Goal: Information Seeking & Learning: Learn about a topic

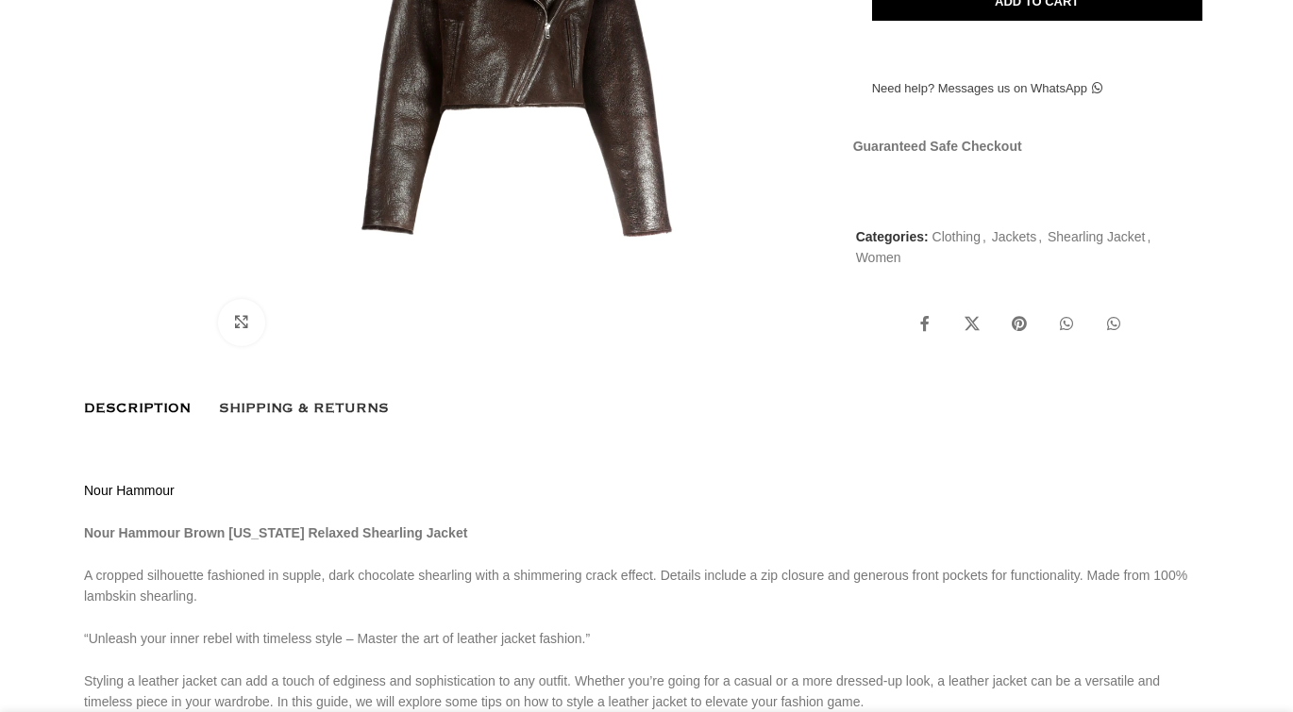
scroll to position [720, 0]
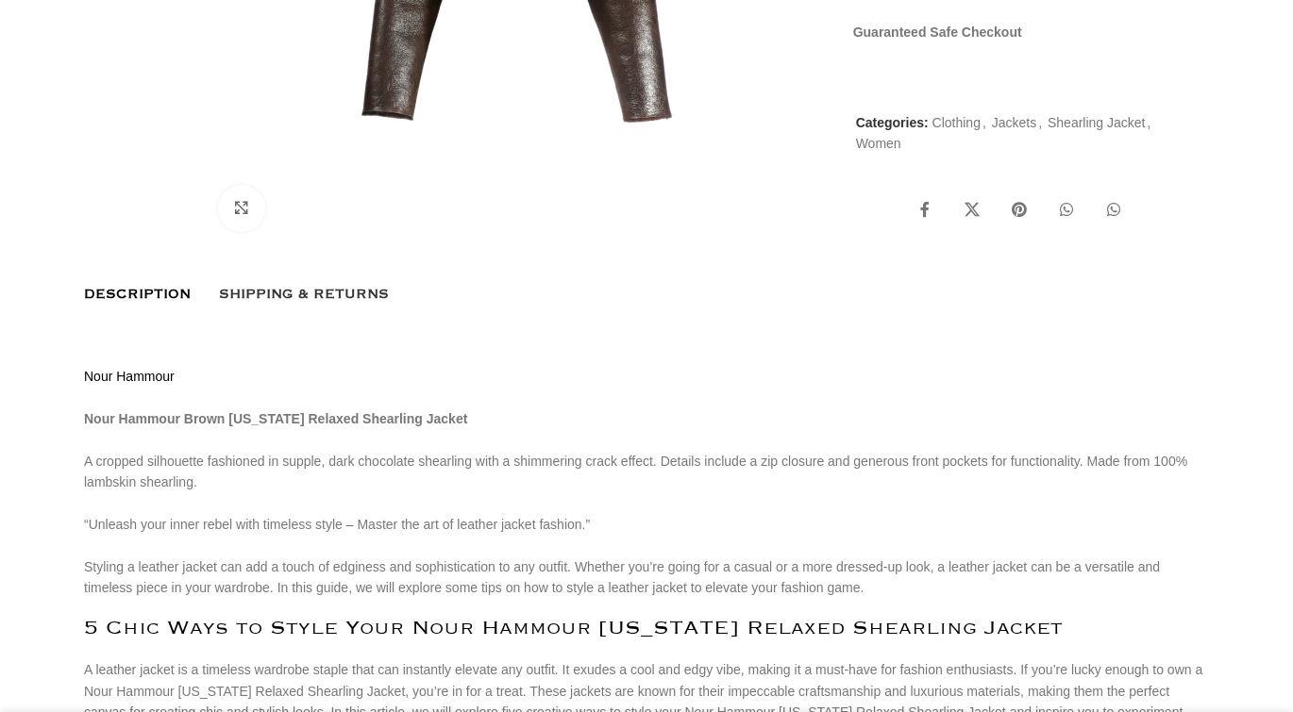
click at [310, 305] on span "Shipping & Returns" at bounding box center [304, 294] width 170 height 21
click at [307, 305] on span "Shipping & Returns" at bounding box center [304, 294] width 170 height 21
click at [302, 305] on span "Shipping & Returns" at bounding box center [304, 294] width 170 height 21
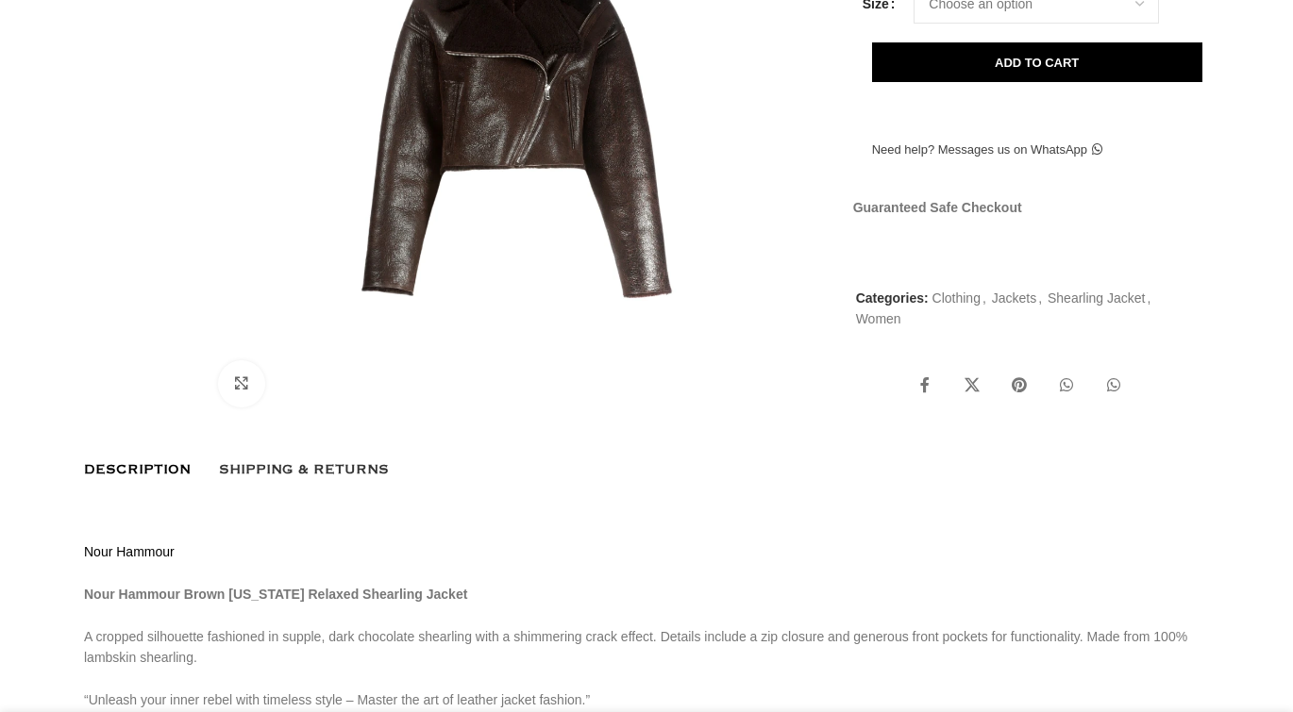
scroll to position [574, 0]
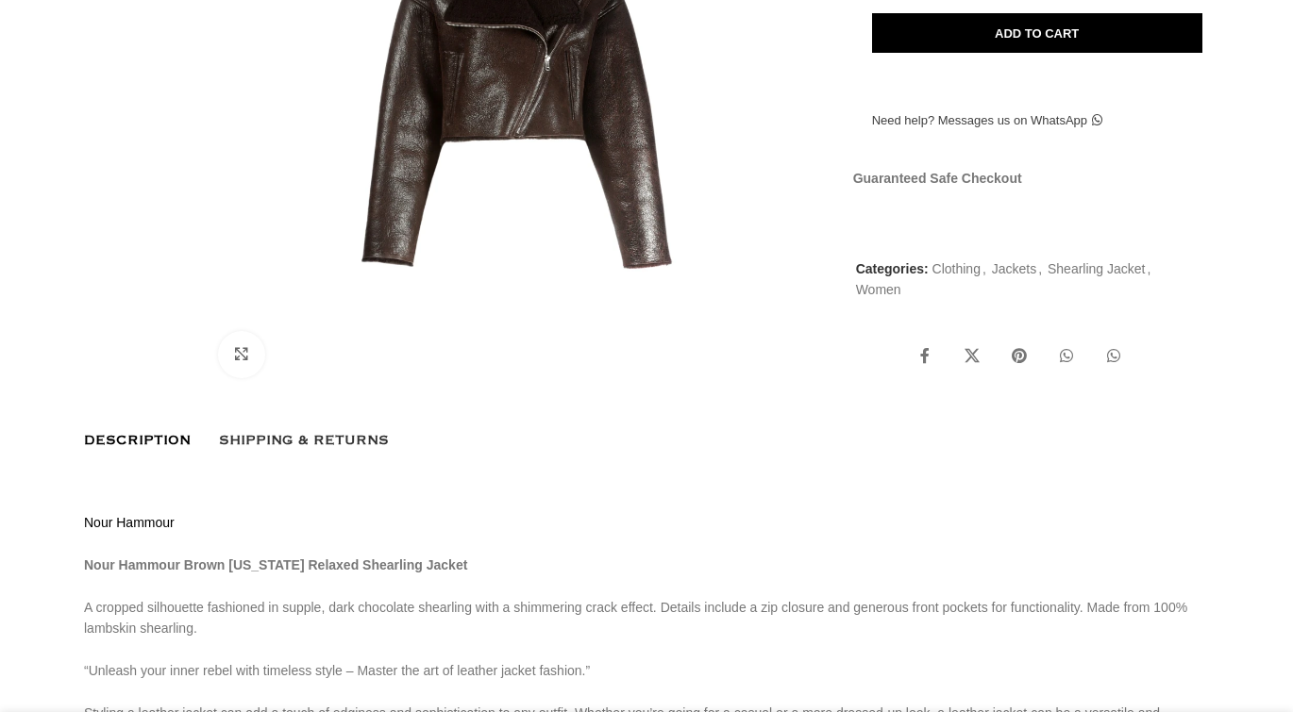
click at [272, 451] on span "Shipping & Returns" at bounding box center [304, 440] width 170 height 21
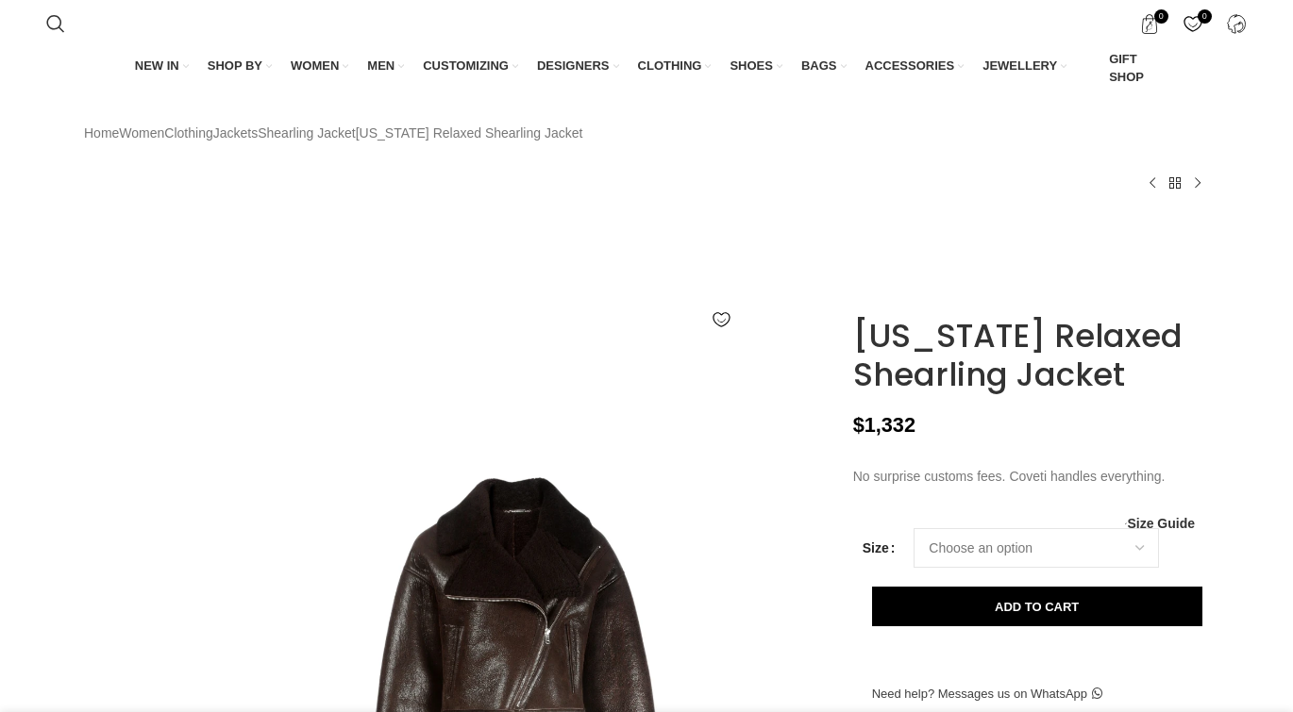
scroll to position [0, 397]
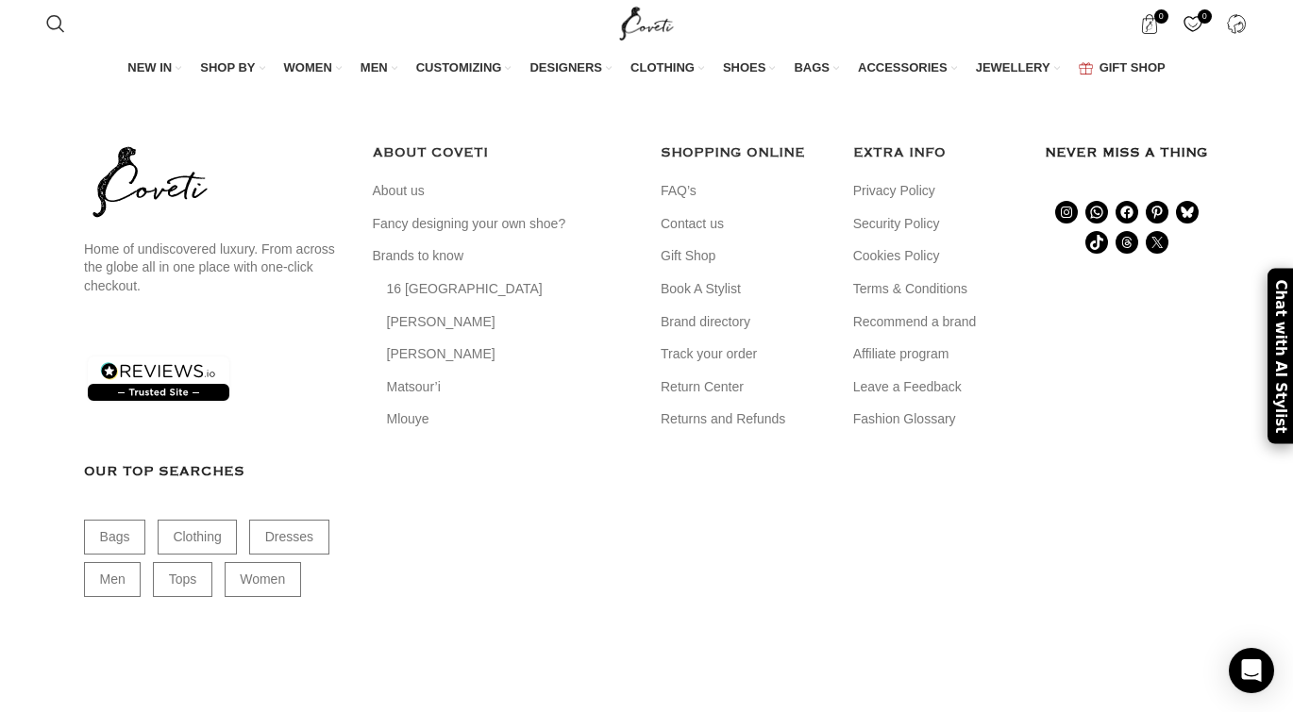
scroll to position [6957, 0]
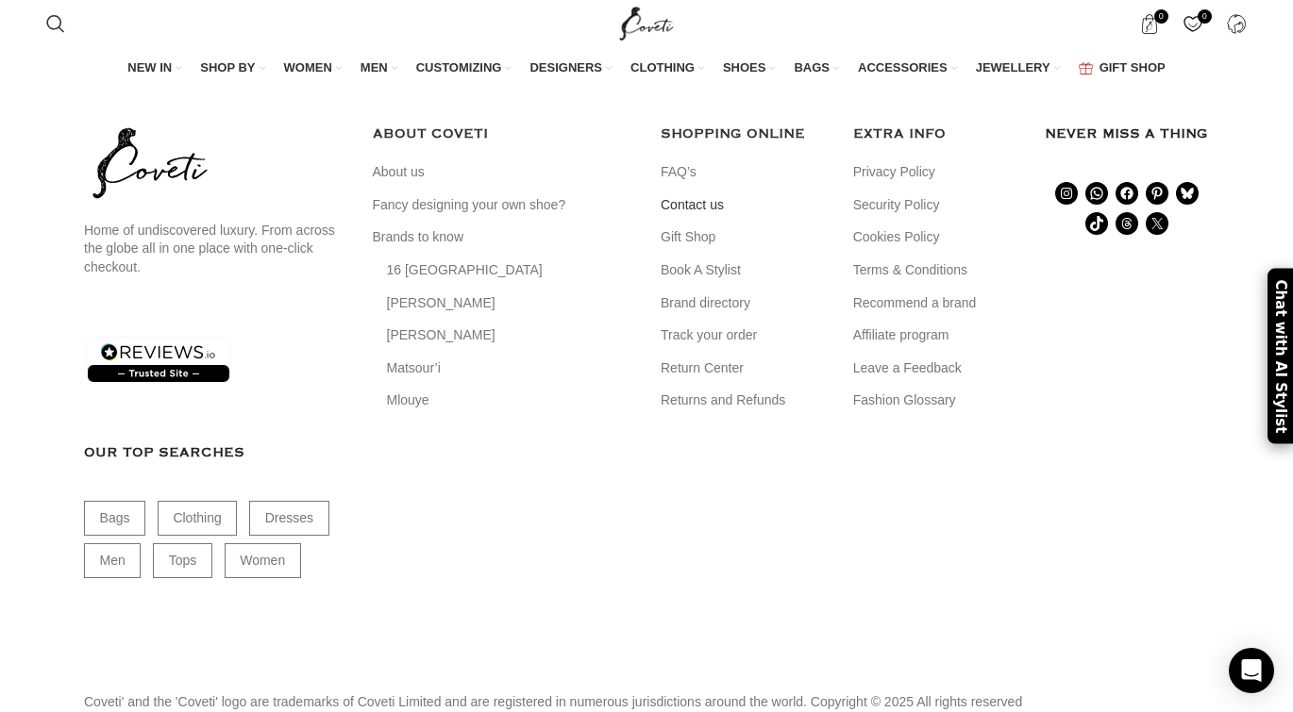
click at [686, 215] on link "Contact us" at bounding box center [693, 205] width 65 height 19
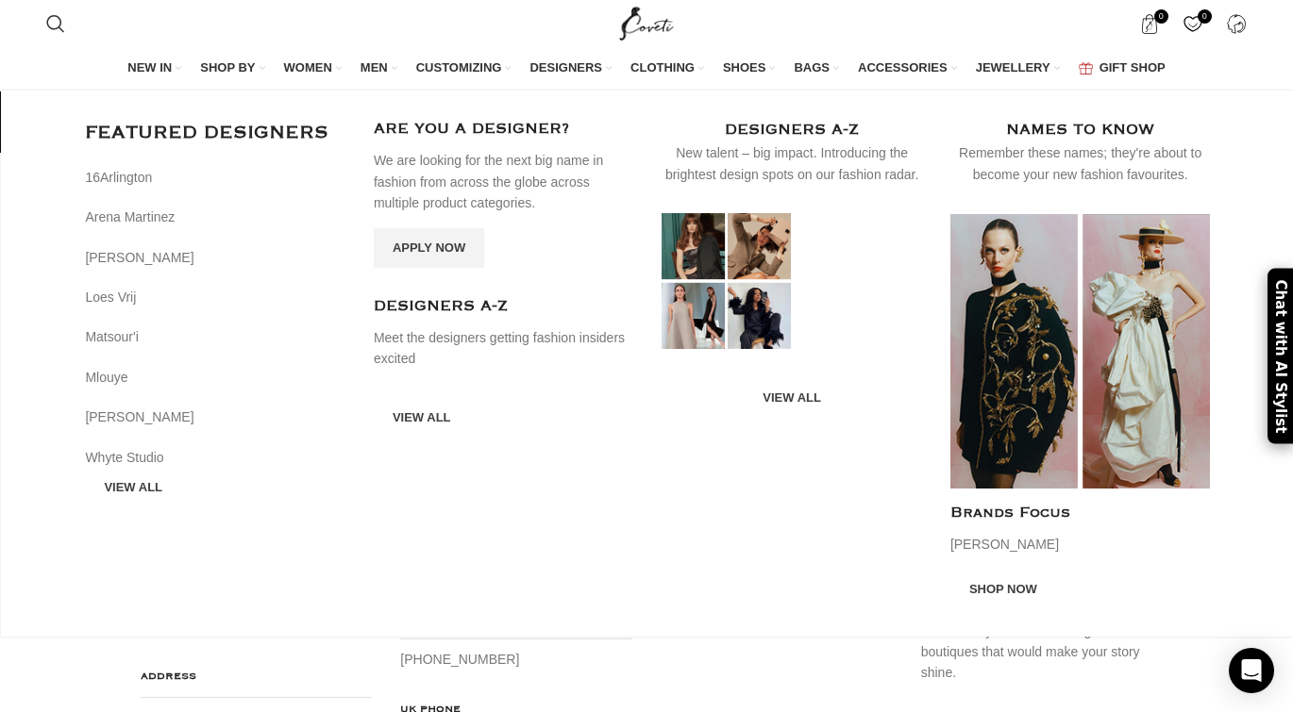
click at [408, 404] on link "VIEW ALL" at bounding box center [422, 418] width 96 height 40
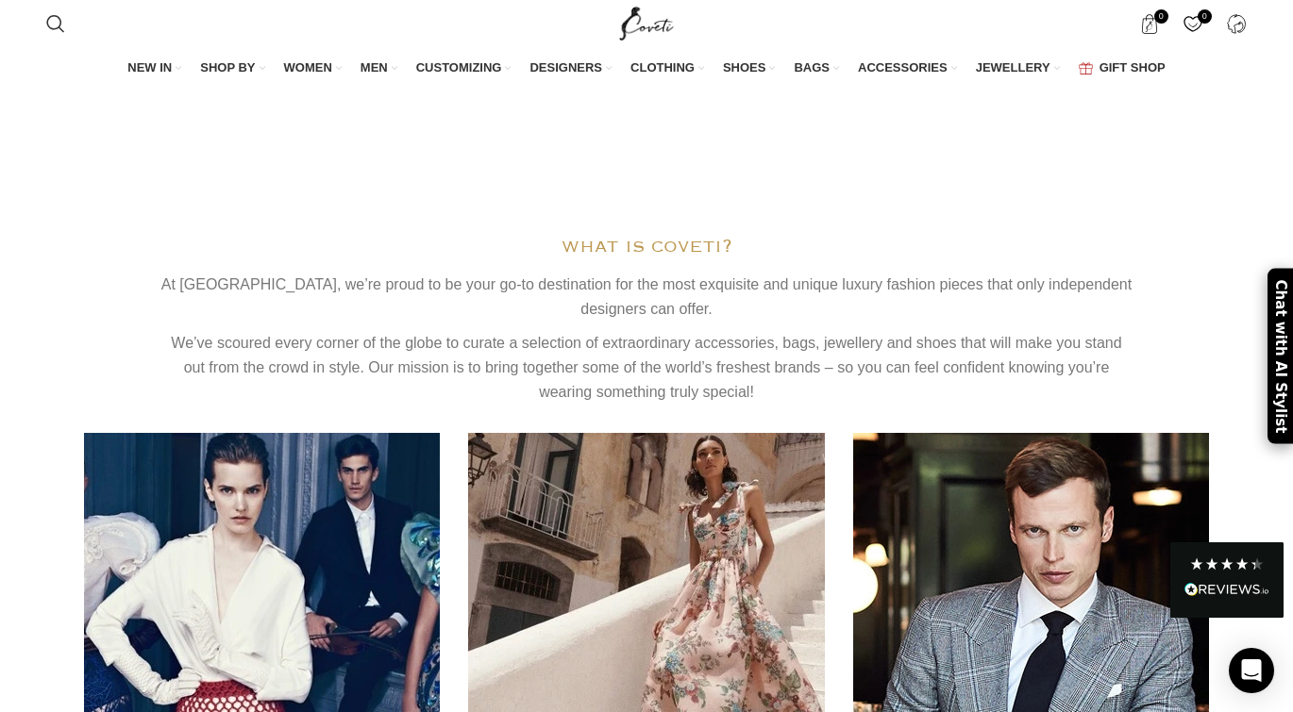
scroll to position [4799, 0]
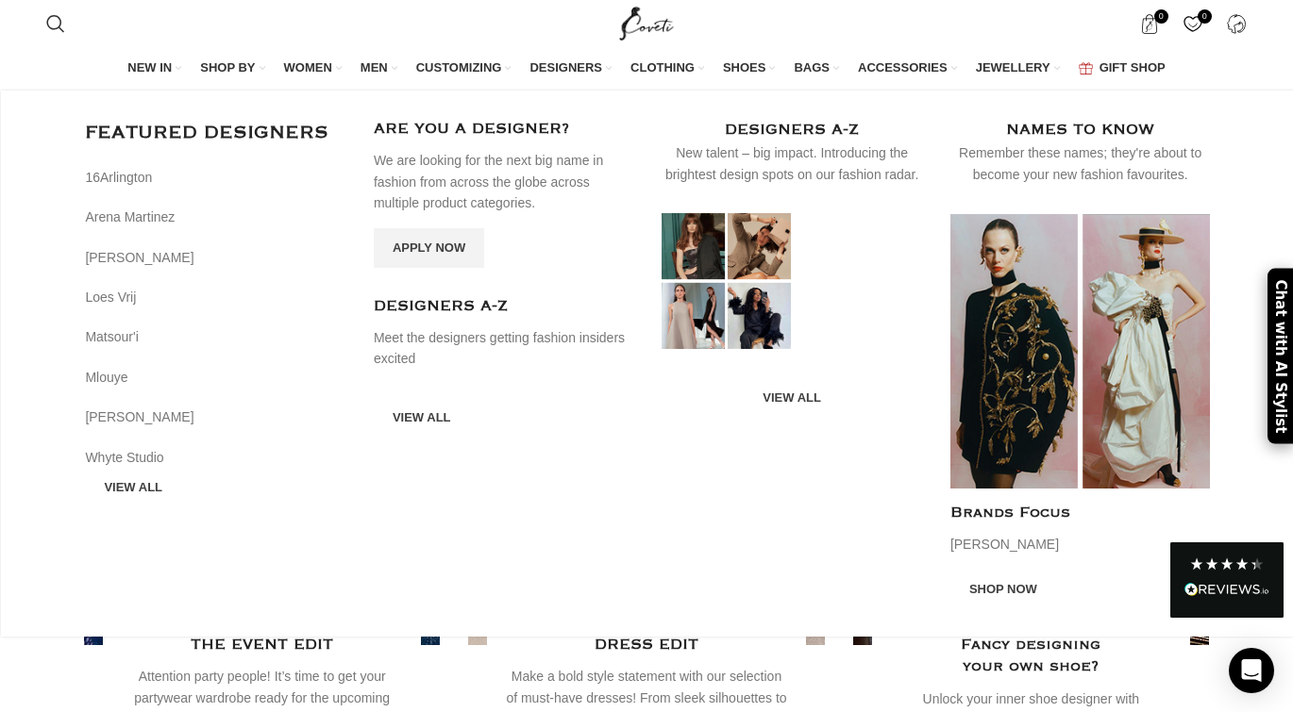
click at [403, 409] on link "VIEW ALL" at bounding box center [422, 418] width 96 height 40
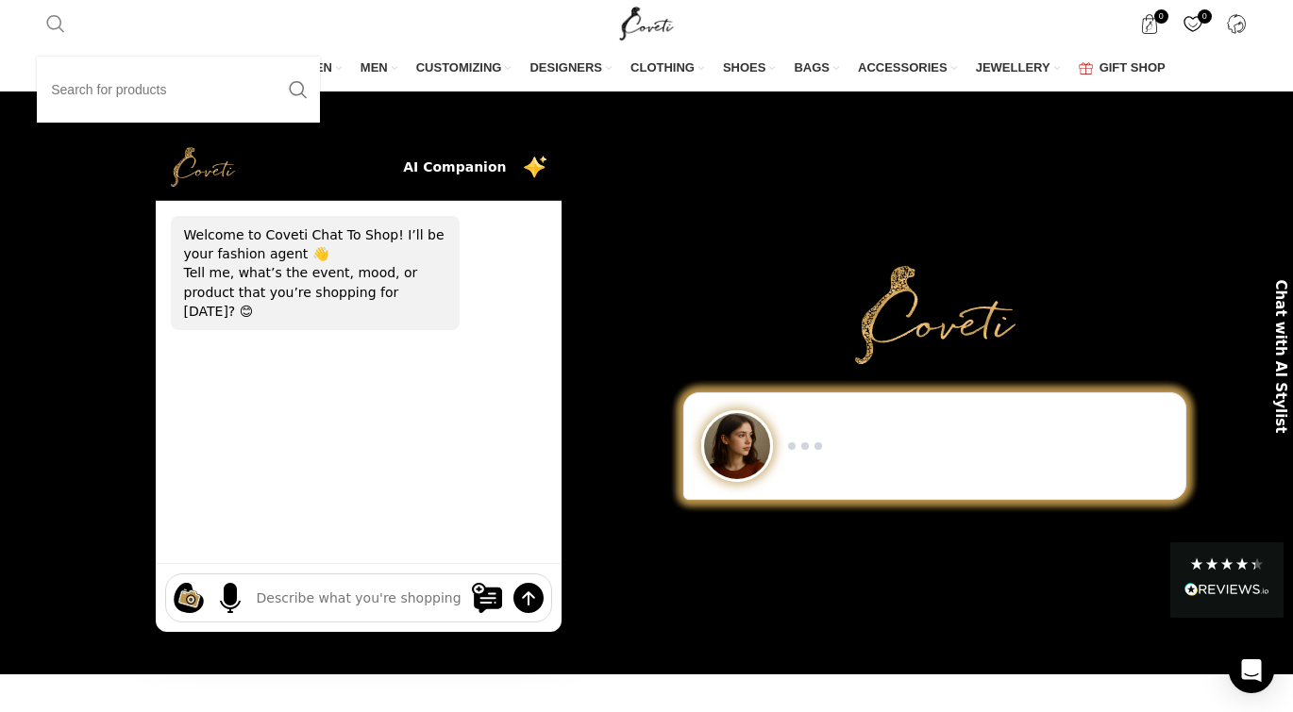
click at [60, 20] on span "Search" at bounding box center [55, 23] width 19 height 19
click at [103, 92] on input "Search" at bounding box center [178, 90] width 283 height 66
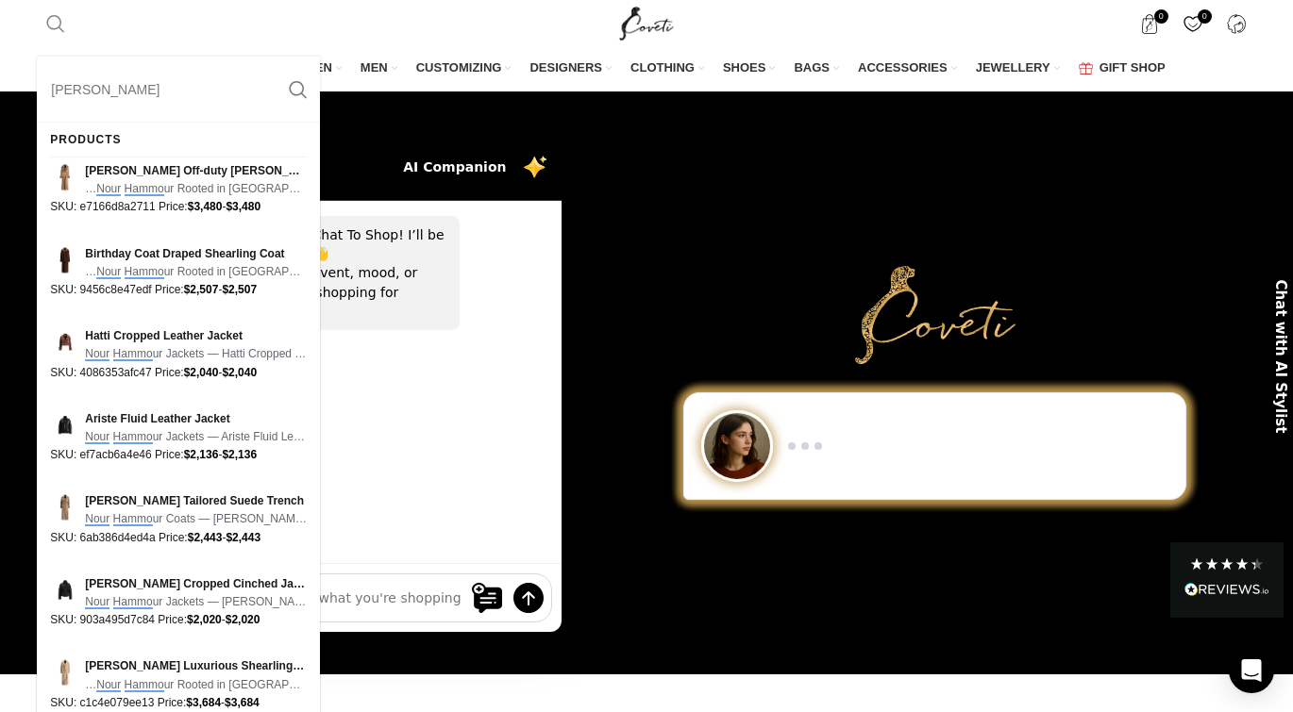
type input "nour hammour"
